Goal: Book appointment/travel/reservation

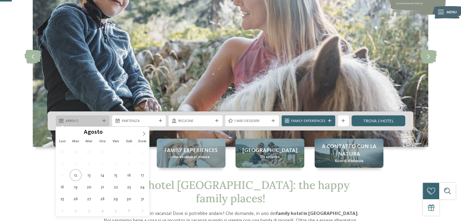
click at [78, 119] on span "Arrivo" at bounding box center [82, 120] width 35 height 5
type div "22.08.2025"
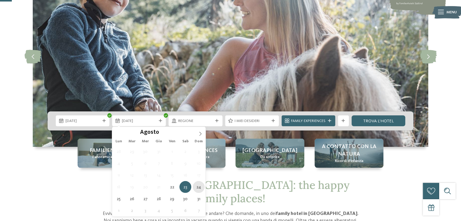
type div "24.08.2025"
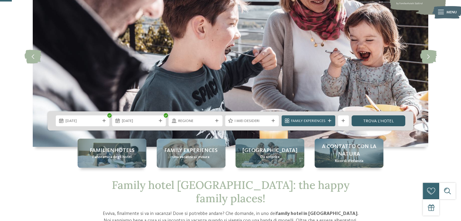
click at [390, 123] on link "trova l’hotel" at bounding box center [378, 120] width 54 height 11
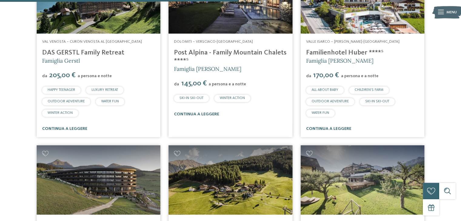
scroll to position [933, 0]
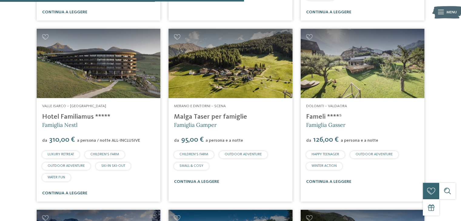
click at [230, 55] on img at bounding box center [230, 64] width 124 height 70
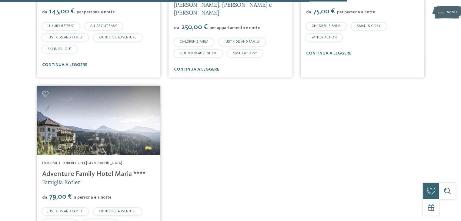
scroll to position [1326, 0]
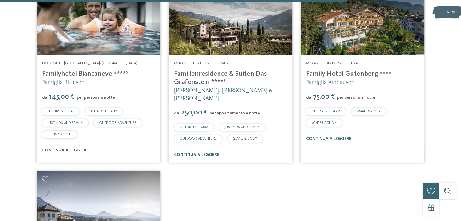
click at [332, 36] on img at bounding box center [362, 21] width 124 height 70
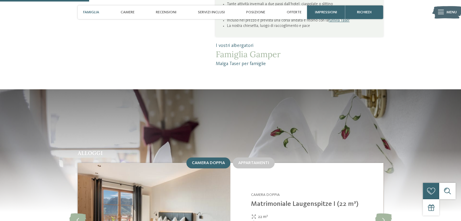
scroll to position [545, 0]
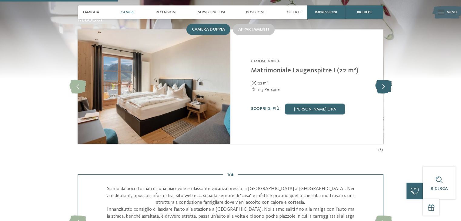
click at [384, 80] on icon at bounding box center [383, 87] width 17 height 14
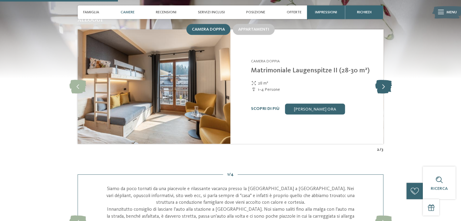
click at [384, 80] on icon at bounding box center [383, 87] width 17 height 14
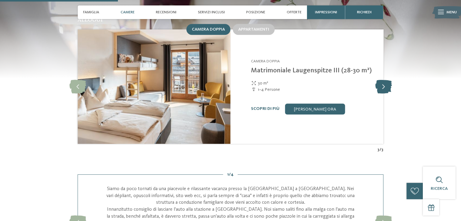
click at [384, 80] on icon at bounding box center [383, 87] width 17 height 14
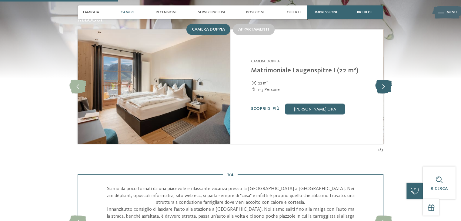
click at [384, 80] on icon at bounding box center [383, 87] width 17 height 14
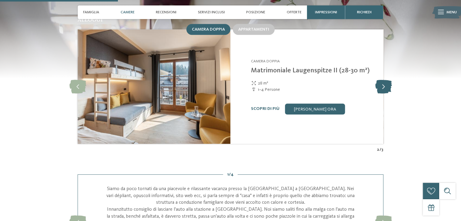
click at [384, 80] on icon at bounding box center [383, 87] width 17 height 14
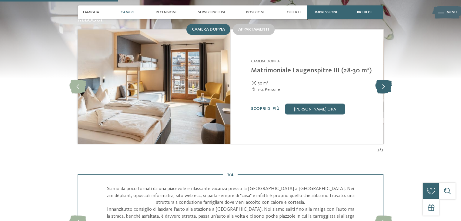
click at [384, 80] on icon at bounding box center [383, 87] width 17 height 14
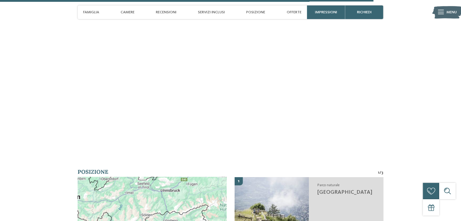
scroll to position [1685, 0]
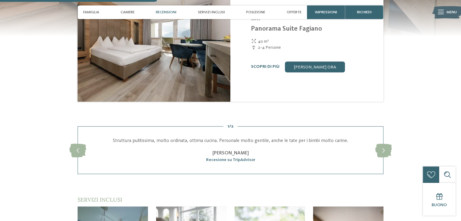
scroll to position [575, 0]
